Goal: Navigation & Orientation: Understand site structure

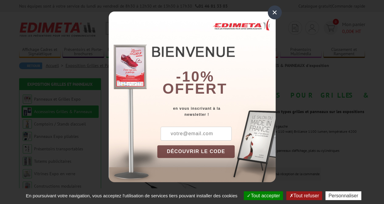
click at [274, 13] on div "×" at bounding box center [275, 12] width 14 height 14
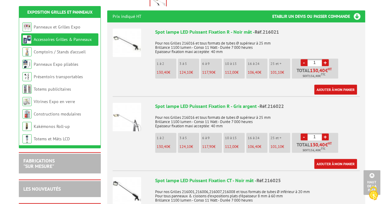
scroll to position [223, 0]
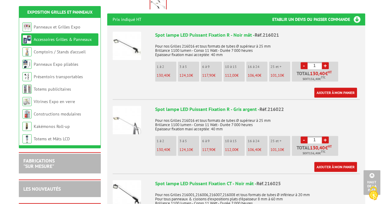
click at [131, 38] on img at bounding box center [127, 46] width 29 height 29
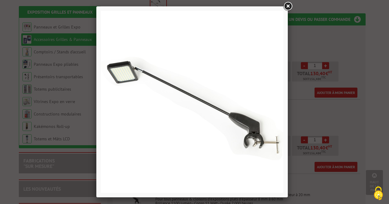
click at [289, 6] on link at bounding box center [287, 6] width 11 height 11
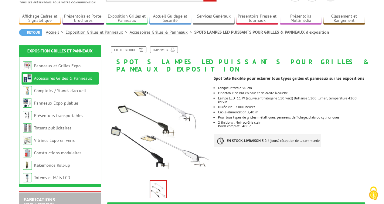
scroll to position [34, 0]
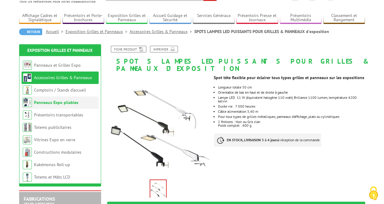
click at [53, 102] on link "Panneaux Expo pliables" at bounding box center [56, 102] width 44 height 5
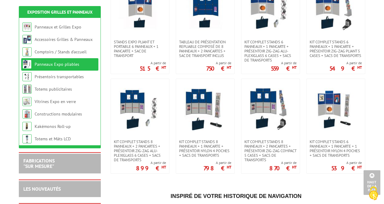
scroll to position [150, 0]
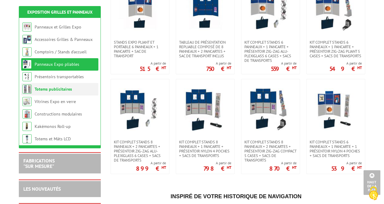
click at [51, 90] on link "Totems publicitaires" at bounding box center [53, 89] width 37 height 5
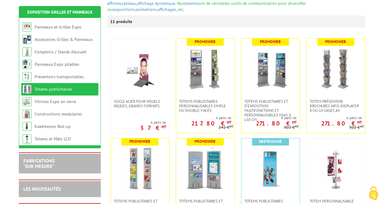
scroll to position [96, 0]
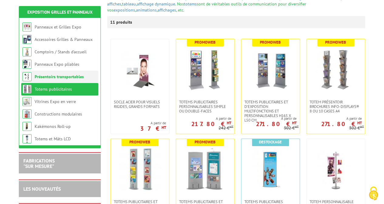
click at [49, 77] on link "Présentoirs transportables" at bounding box center [59, 76] width 49 height 5
